Goal: Task Accomplishment & Management: Complete application form

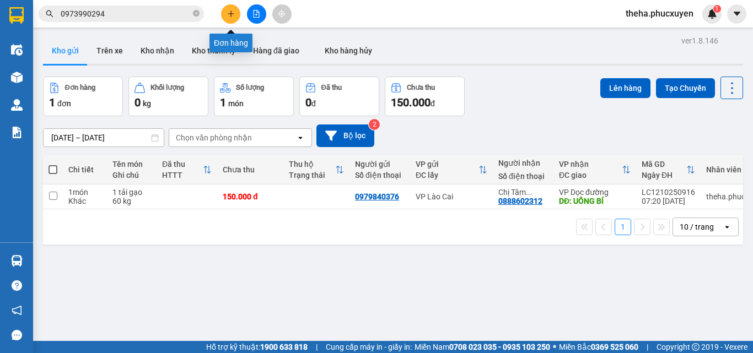
click at [231, 12] on icon "plus" at bounding box center [230, 13] width 1 height 6
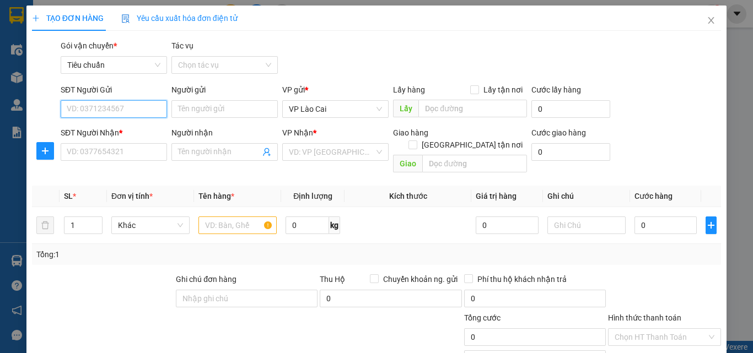
click at [144, 110] on input "SĐT Người Gửi" at bounding box center [114, 109] width 106 height 18
click at [110, 126] on div "0983229974" at bounding box center [113, 131] width 92 height 12
type input "0983229974"
click at [121, 163] on div "SĐT Người Nhận * VD: 0377654321" at bounding box center [114, 146] width 106 height 39
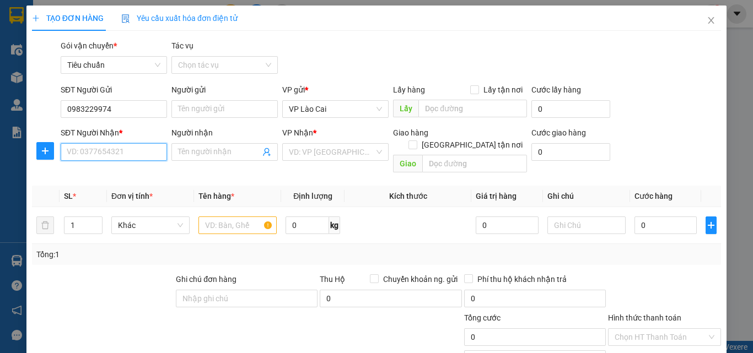
click at [119, 152] on input "SĐT Người Nhận *" at bounding box center [114, 152] width 106 height 18
click at [118, 152] on input "SĐT Người Nhận *" at bounding box center [114, 152] width 106 height 18
type input "0348739098"
click at [122, 170] on div "0348739098" at bounding box center [113, 174] width 92 height 12
type input "CẨM PHẢ"
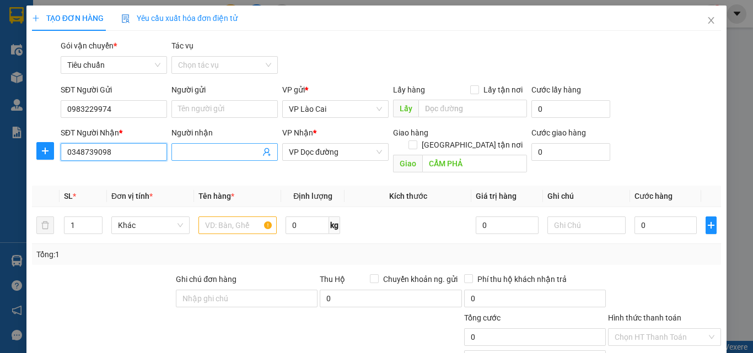
type input "0348739098"
click at [226, 152] on input "Người nhận" at bounding box center [219, 152] width 82 height 12
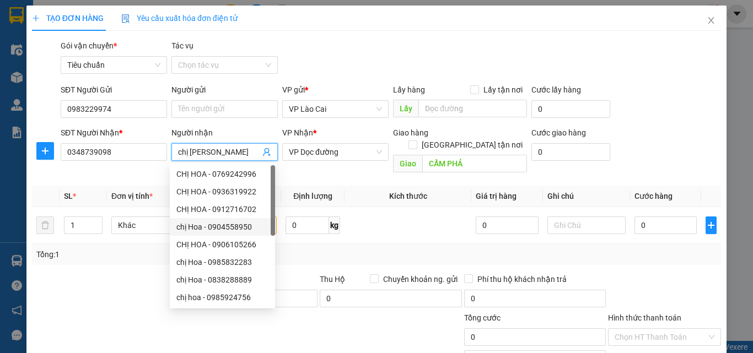
type input "chị [PERSON_NAME]"
click at [316, 249] on div "Tổng: 1" at bounding box center [376, 255] width 680 height 12
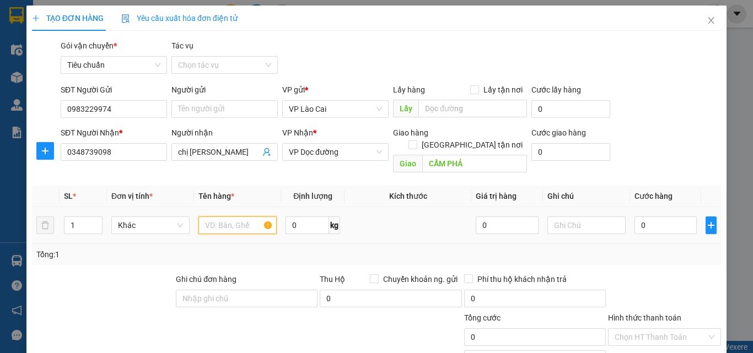
click at [228, 217] on input "text" at bounding box center [237, 226] width 78 height 18
type input "1 hộp kì tử"
click at [654, 217] on input "0" at bounding box center [666, 226] width 62 height 18
type input "8"
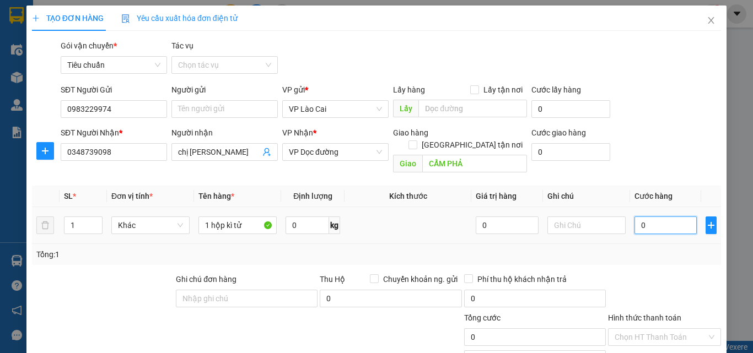
type input "8"
type input "80"
type input "80.000"
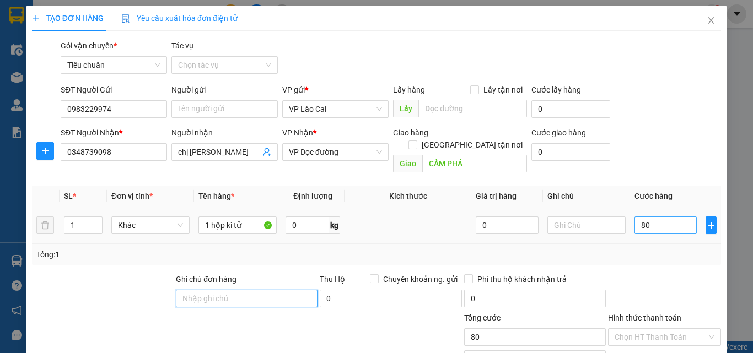
type input "80.000"
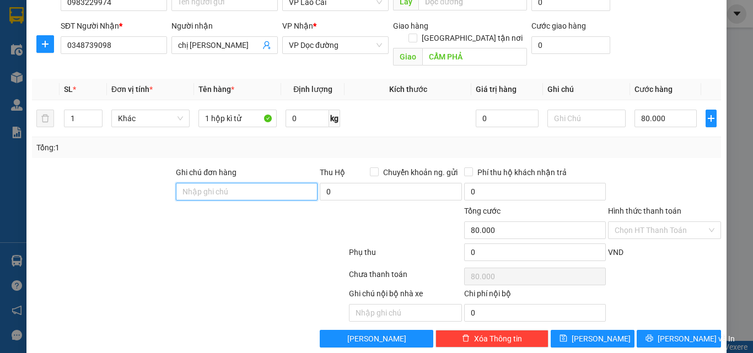
scroll to position [111, 0]
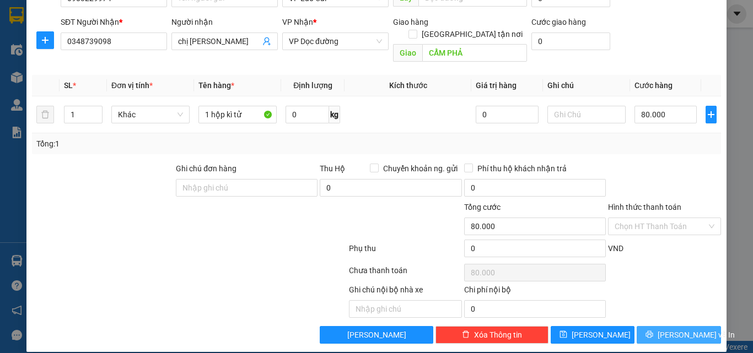
click at [701, 326] on button "[PERSON_NAME] và In" at bounding box center [679, 335] width 84 height 18
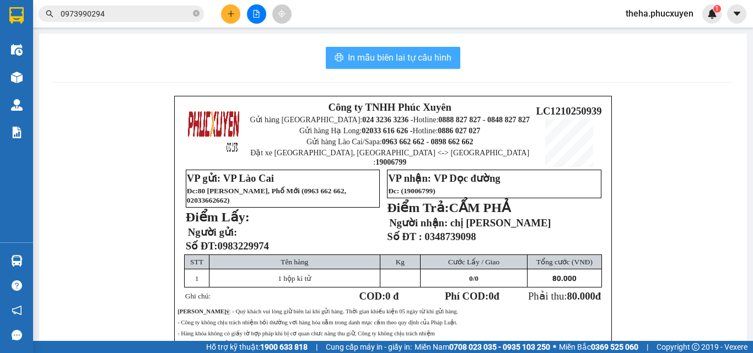
click at [433, 58] on span "In mẫu biên lai tự cấu hình" at bounding box center [400, 58] width 104 height 14
